Goal: Task Accomplishment & Management: Manage account settings

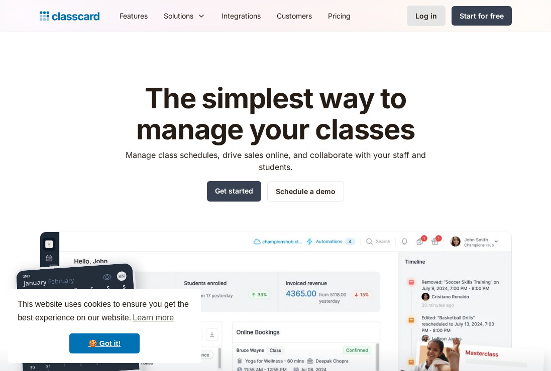
click at [423, 18] on div "Log in" at bounding box center [426, 16] width 22 height 11
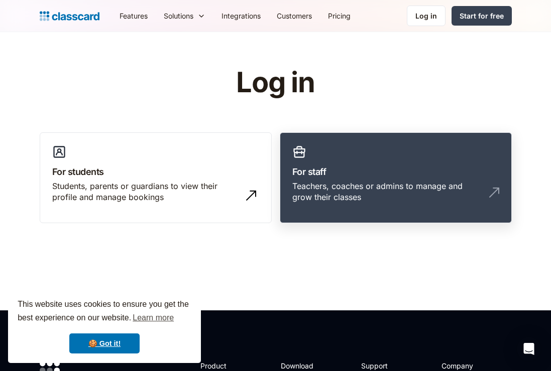
click at [308, 189] on div "Teachers, coaches or admins to manage and grow their classes" at bounding box center [385, 192] width 187 height 23
